Goal: Information Seeking & Learning: Find specific fact

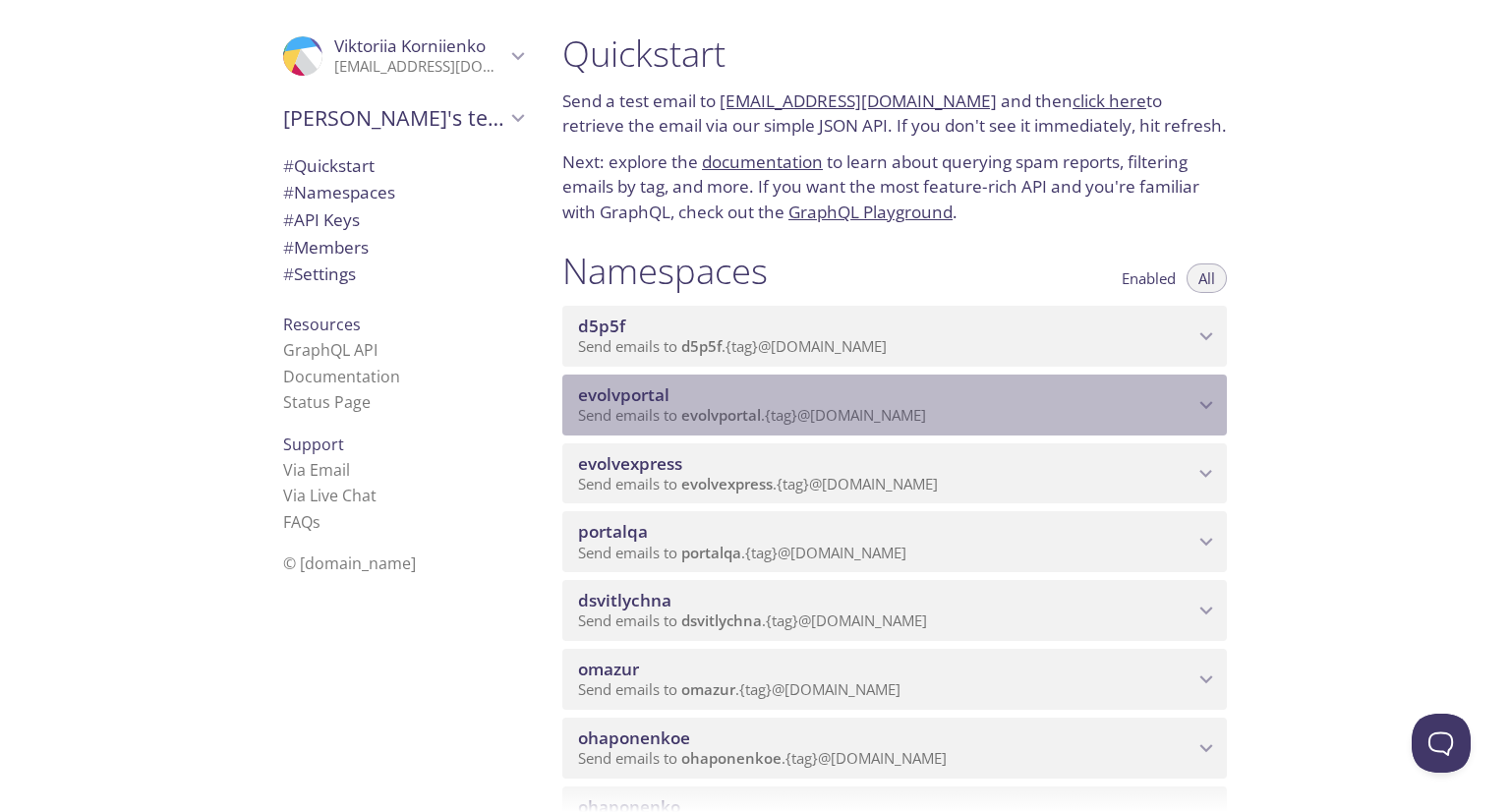
click at [812, 425] on span "Send emails to evolvportal . {tag} @[DOMAIN_NAME]" at bounding box center [752, 415] width 347 height 20
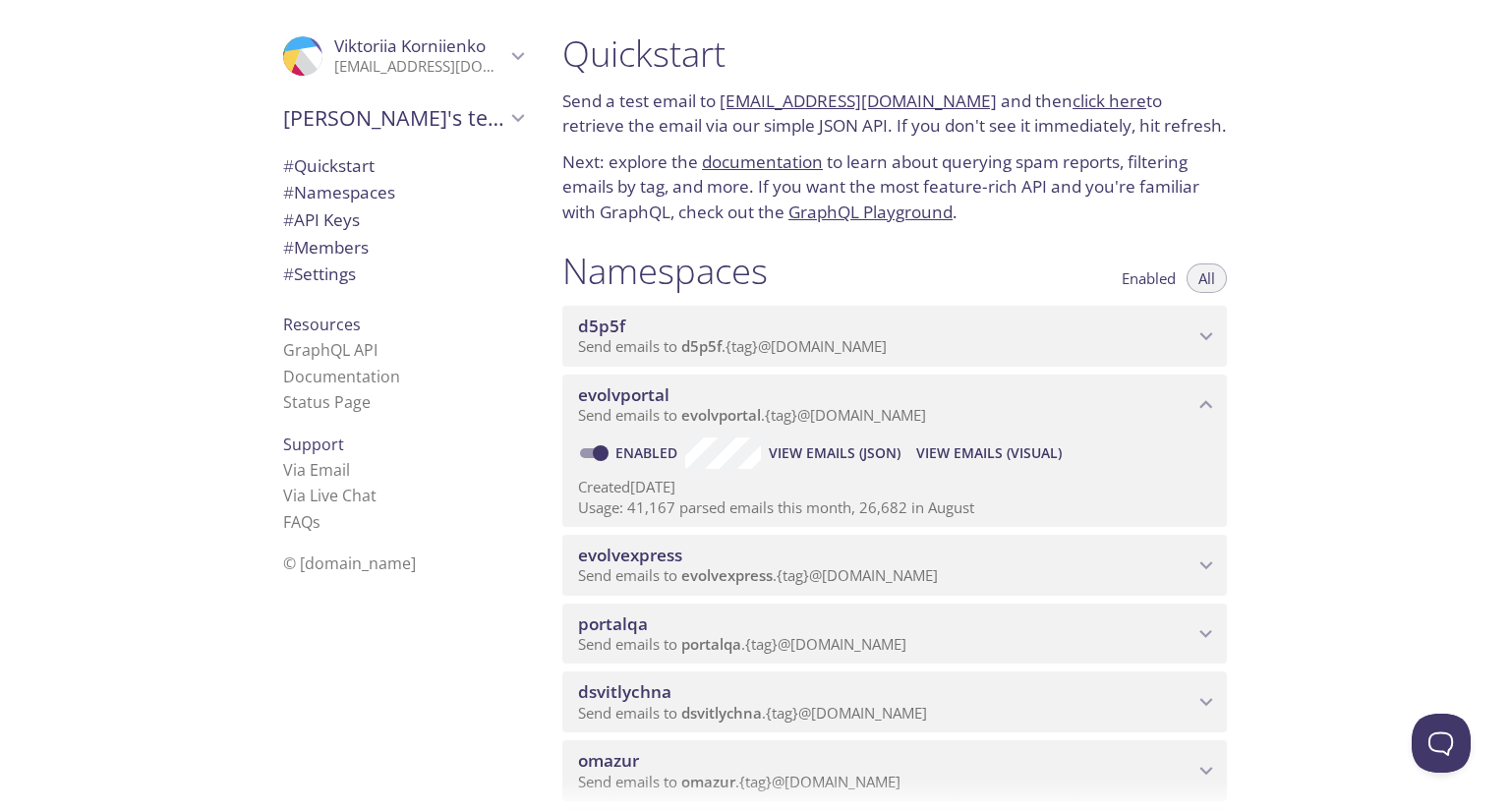
click at [990, 465] on span "View Emails (Visual)" at bounding box center [989, 453] width 146 height 24
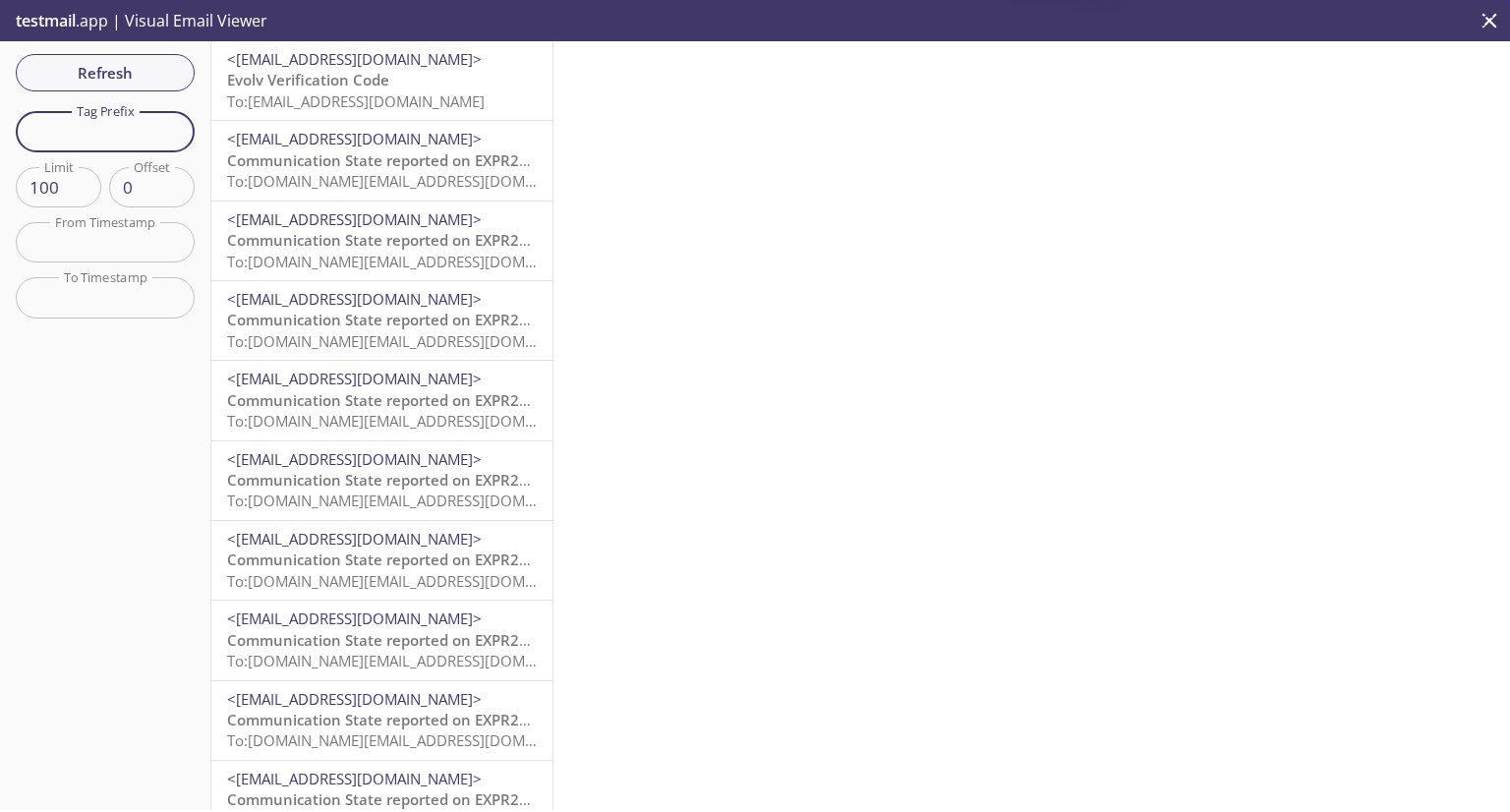
click at [69, 131] on input "text" at bounding box center [105, 131] width 179 height 41
type input "vkcust"
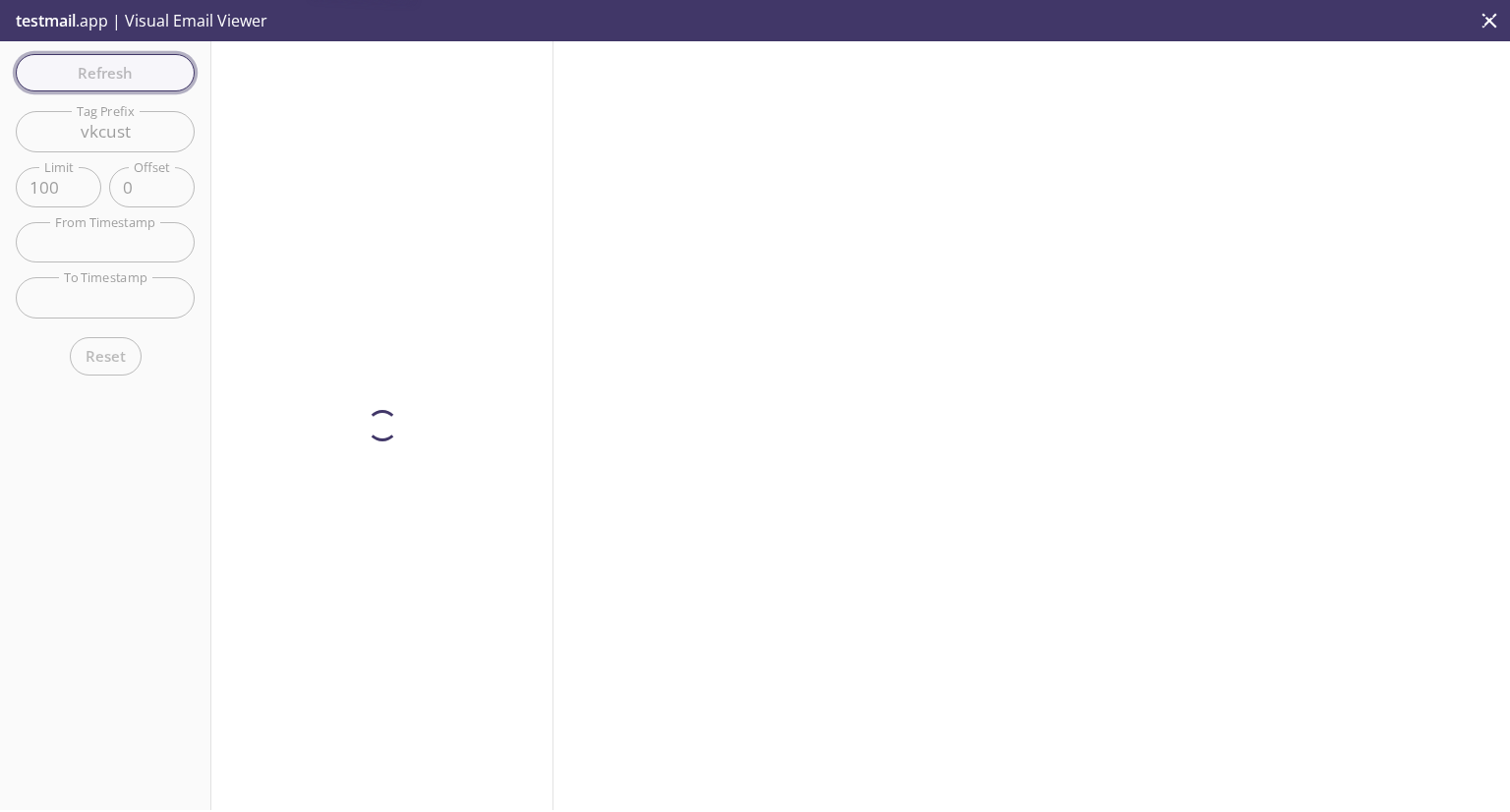
click at [153, 64] on div "Refresh Filters Tag Prefix vkcust Tag Prefix Limit 100 Limit Offset 0 Offset Fr…" at bounding box center [105, 426] width 211 height 768
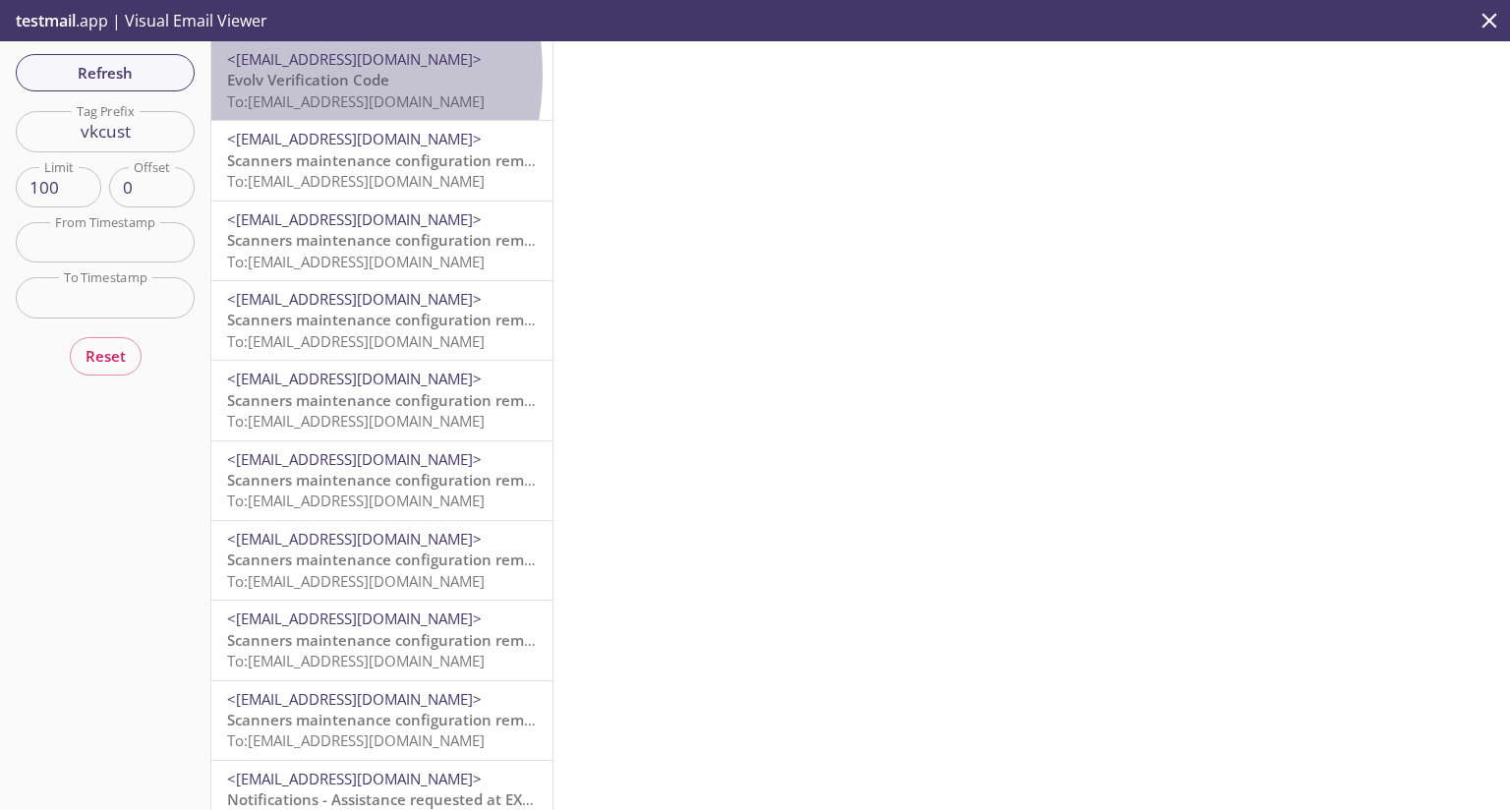
click at [253, 73] on span "Evolv Verification Code" at bounding box center [308, 79] width 162 height 20
